Goal: Find contact information: Obtain details needed to contact an individual or organization

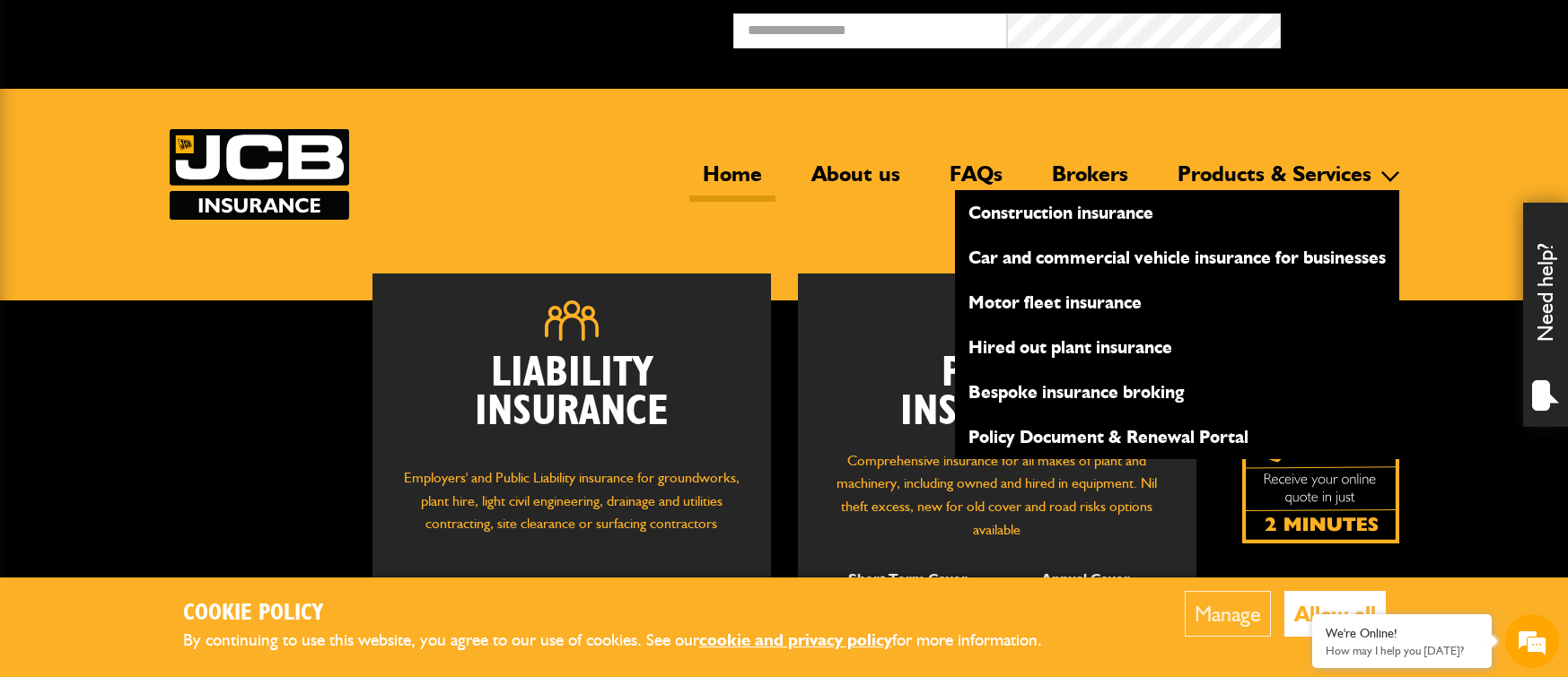
click at [1069, 219] on link "Construction insurance" at bounding box center [1177, 213] width 444 height 31
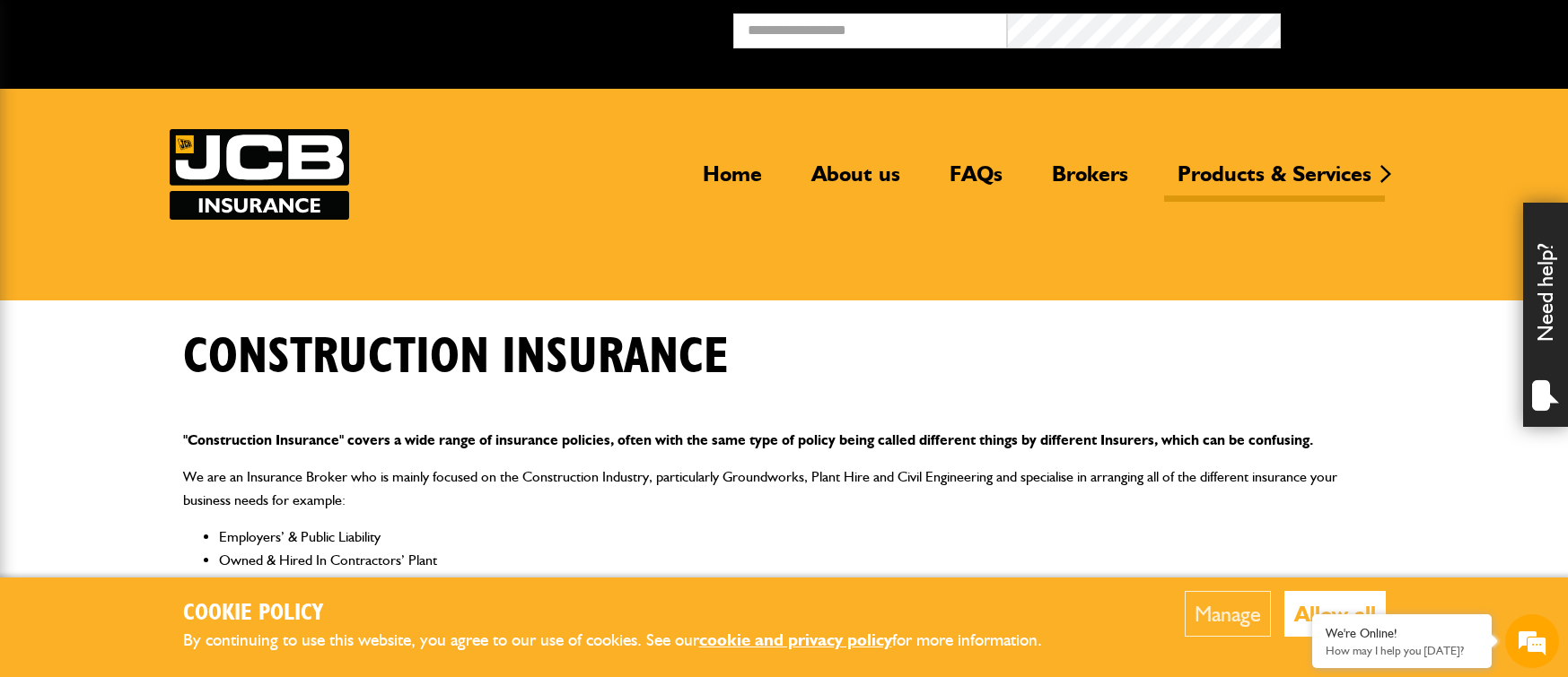
click at [717, 157] on div "Home About us FAQs Brokers Products & Services Construction insurance Car and c…" at bounding box center [785, 175] width 1230 height 91
click at [722, 171] on link "Home" at bounding box center [732, 181] width 86 height 41
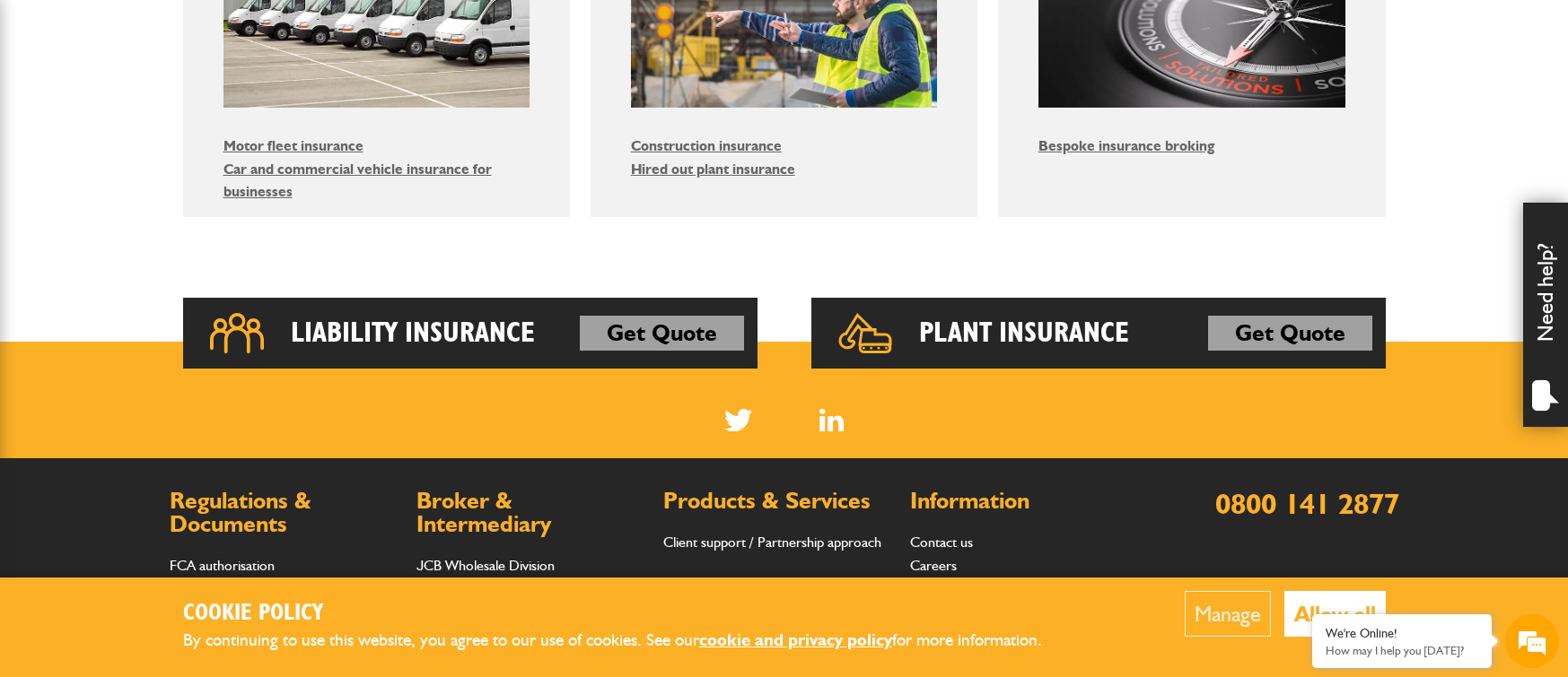
scroll to position [1436, 0]
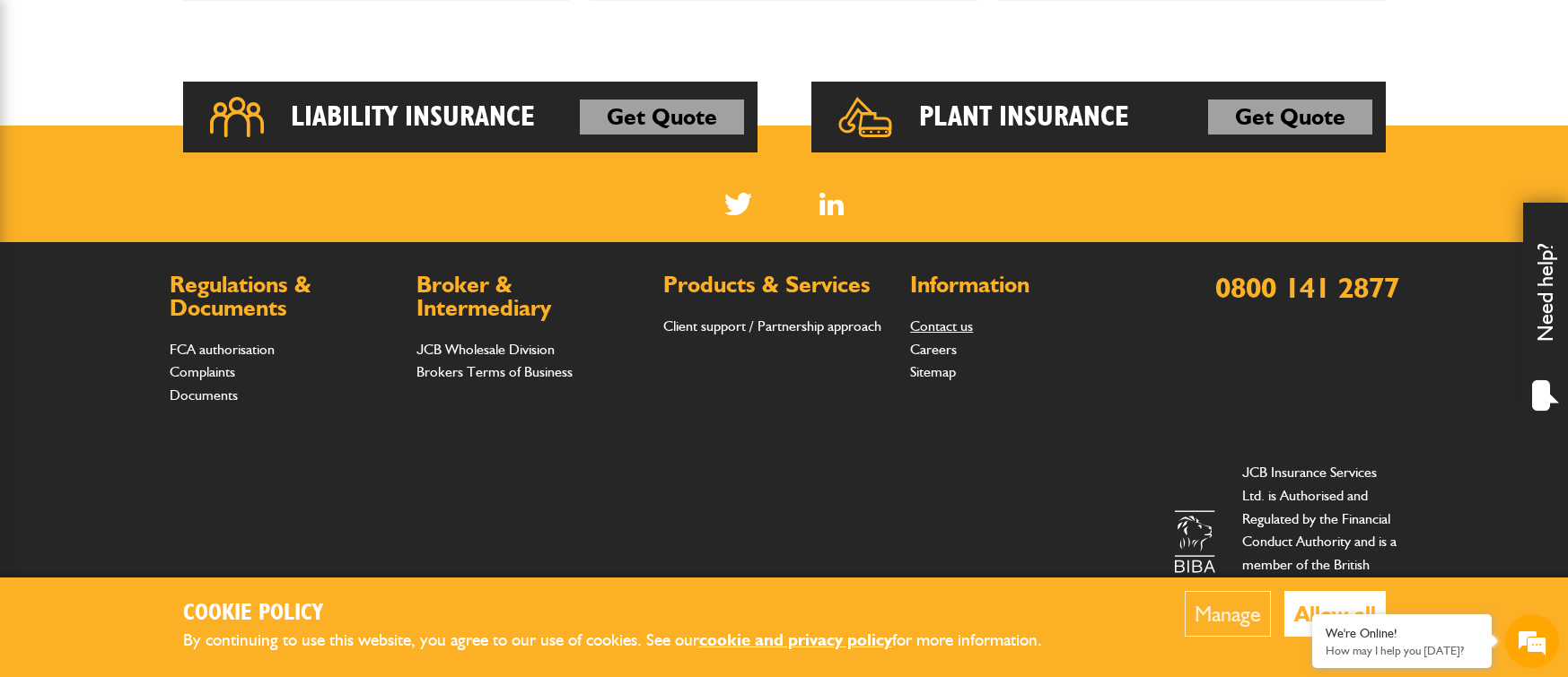
click at [947, 328] on link "Contact us" at bounding box center [942, 326] width 63 height 17
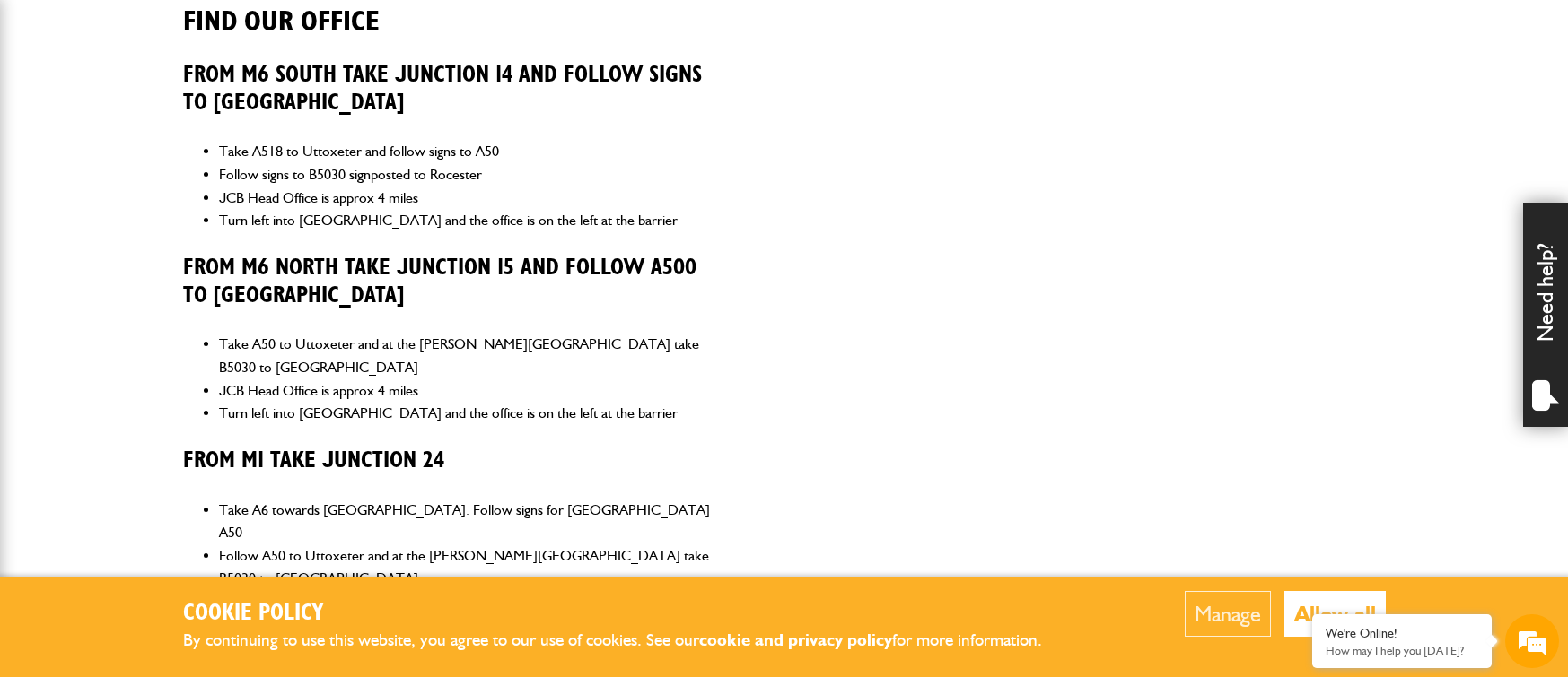
scroll to position [718, 0]
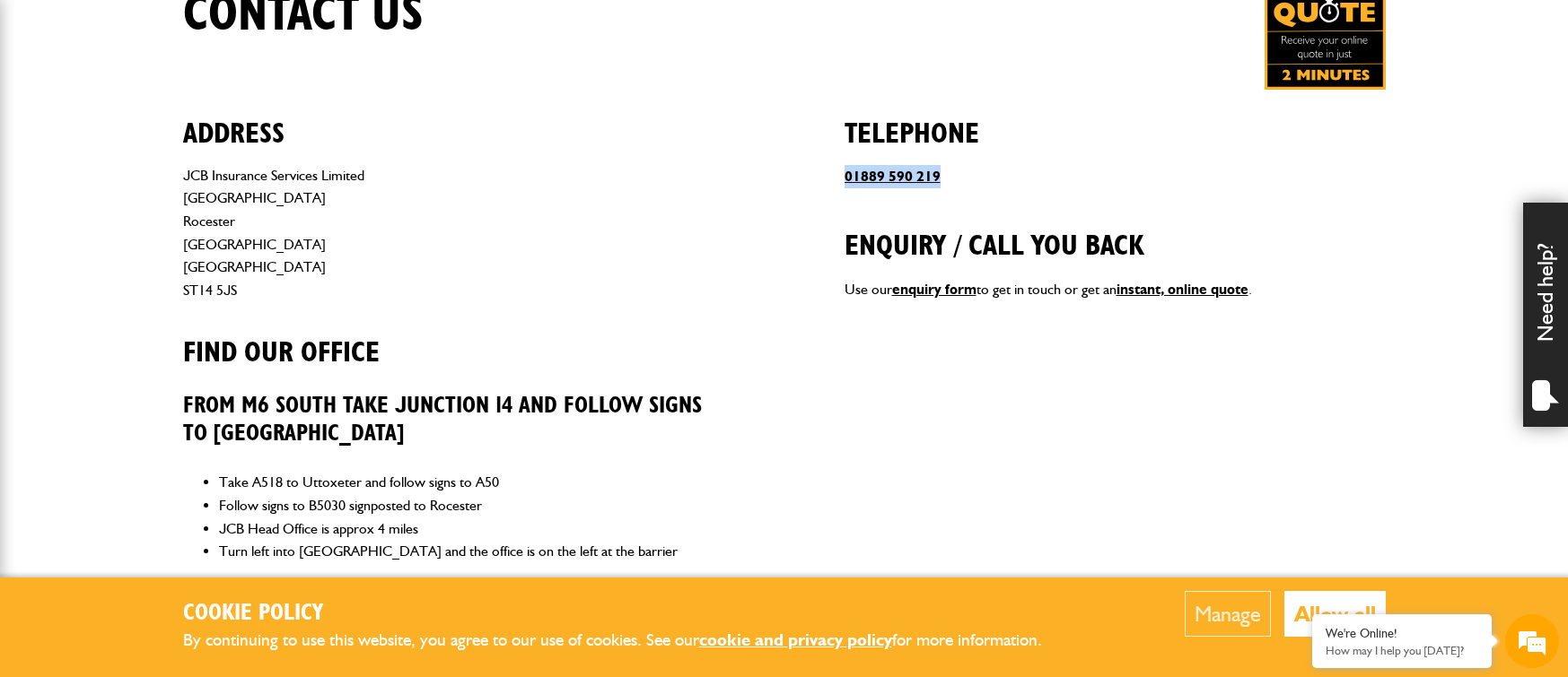
drag, startPoint x: 969, startPoint y: 172, endPoint x: 846, endPoint y: 185, distance: 123.7
click at [846, 185] on p "01889 590 219" at bounding box center [1115, 176] width 542 height 23
copy link "01889 590 219"
